Goal: Task Accomplishment & Management: Use online tool/utility

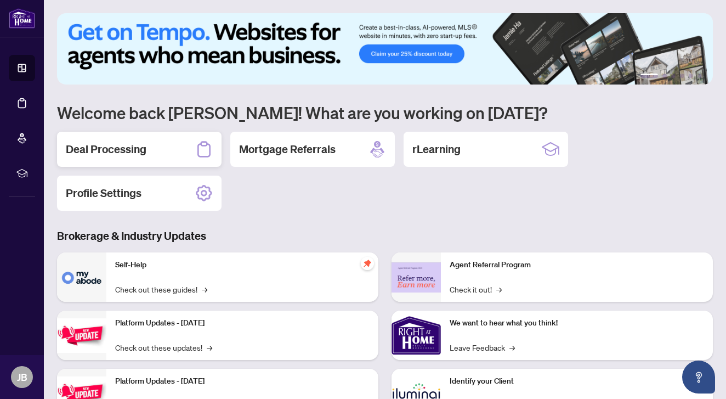
click at [101, 150] on h2 "Deal Processing" at bounding box center [106, 149] width 81 height 15
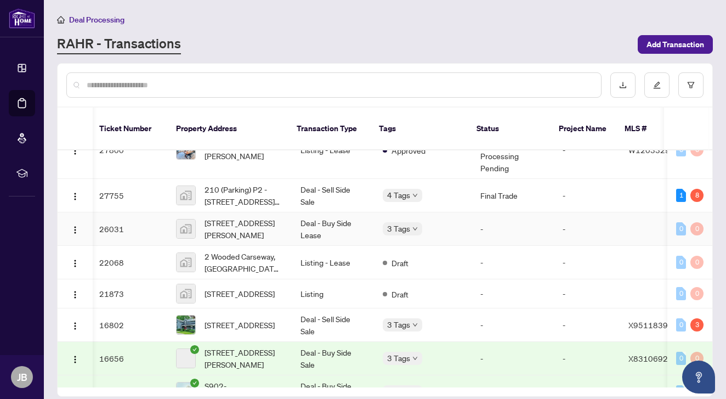
scroll to position [487, 2]
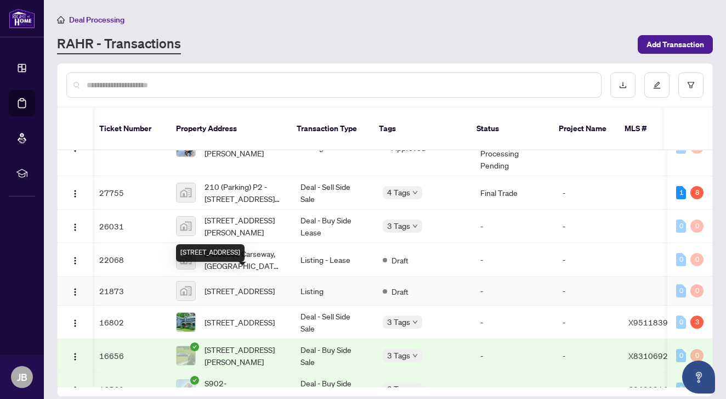
click at [224, 285] on span "[STREET_ADDRESS]" at bounding box center [240, 291] width 70 height 12
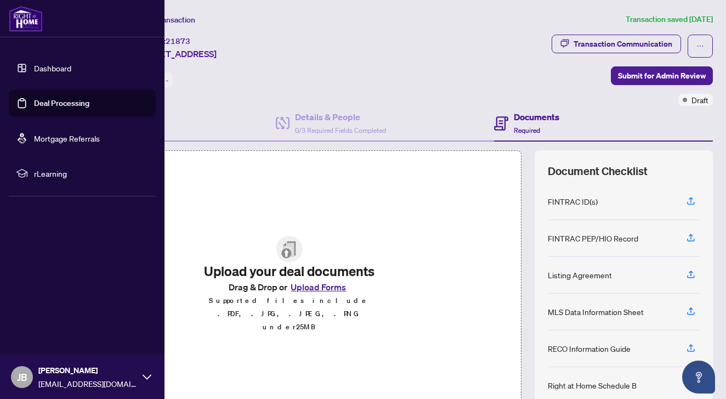
click at [54, 72] on link "Dashboard" at bounding box center [52, 68] width 37 height 10
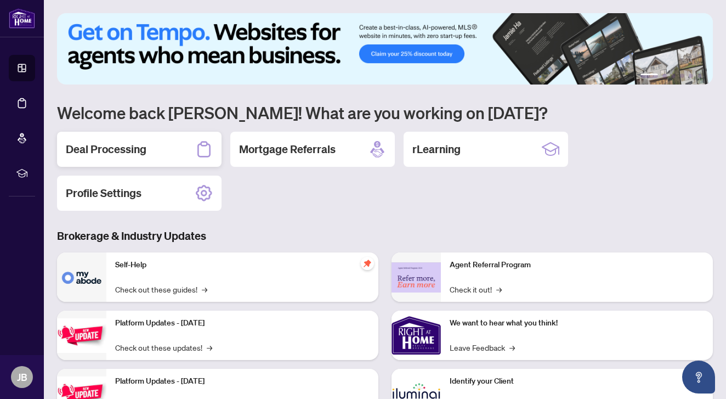
click at [100, 143] on h2 "Deal Processing" at bounding box center [106, 149] width 81 height 15
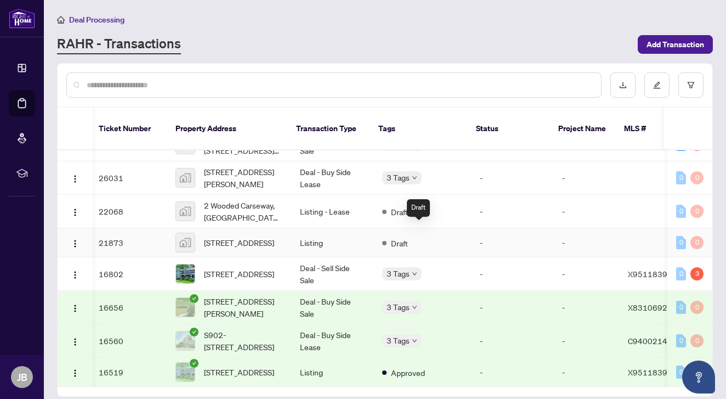
scroll to position [538, 3]
